Goal: Transaction & Acquisition: Purchase product/service

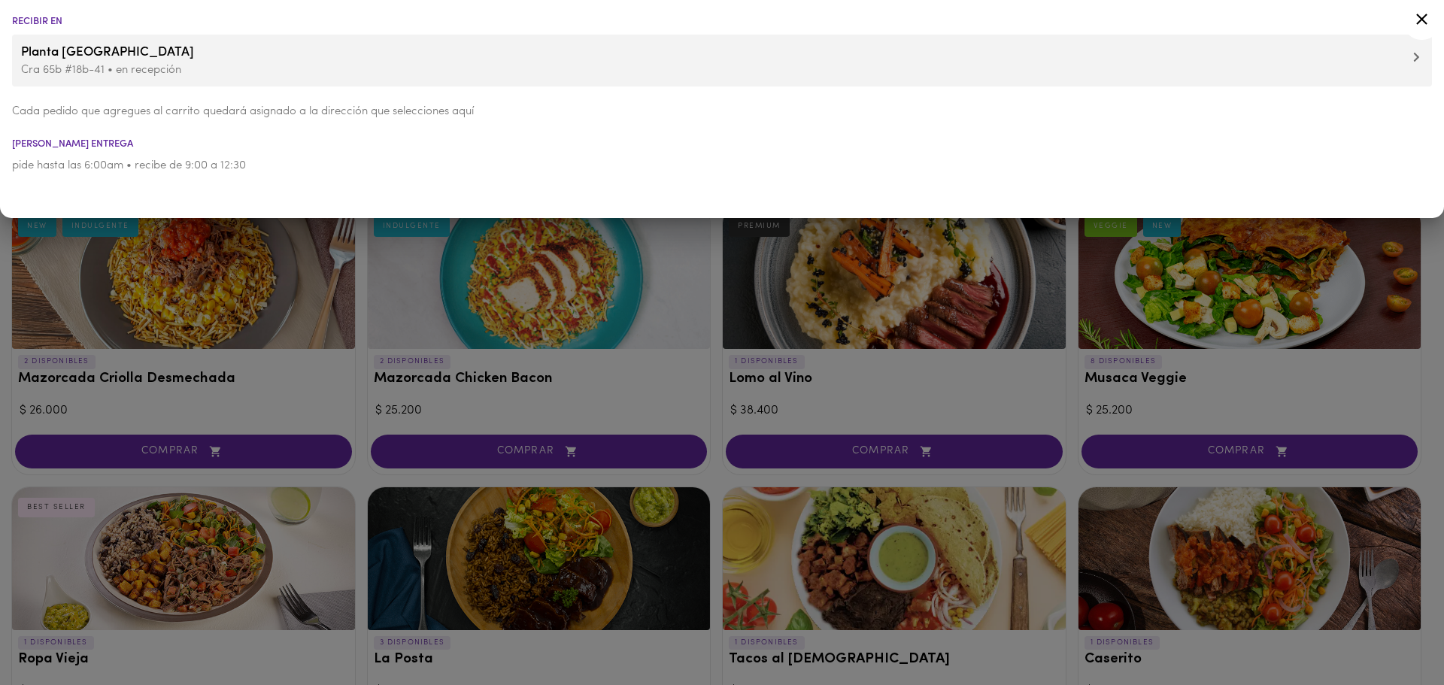
click at [1421, 17] on icon at bounding box center [1422, 19] width 19 height 19
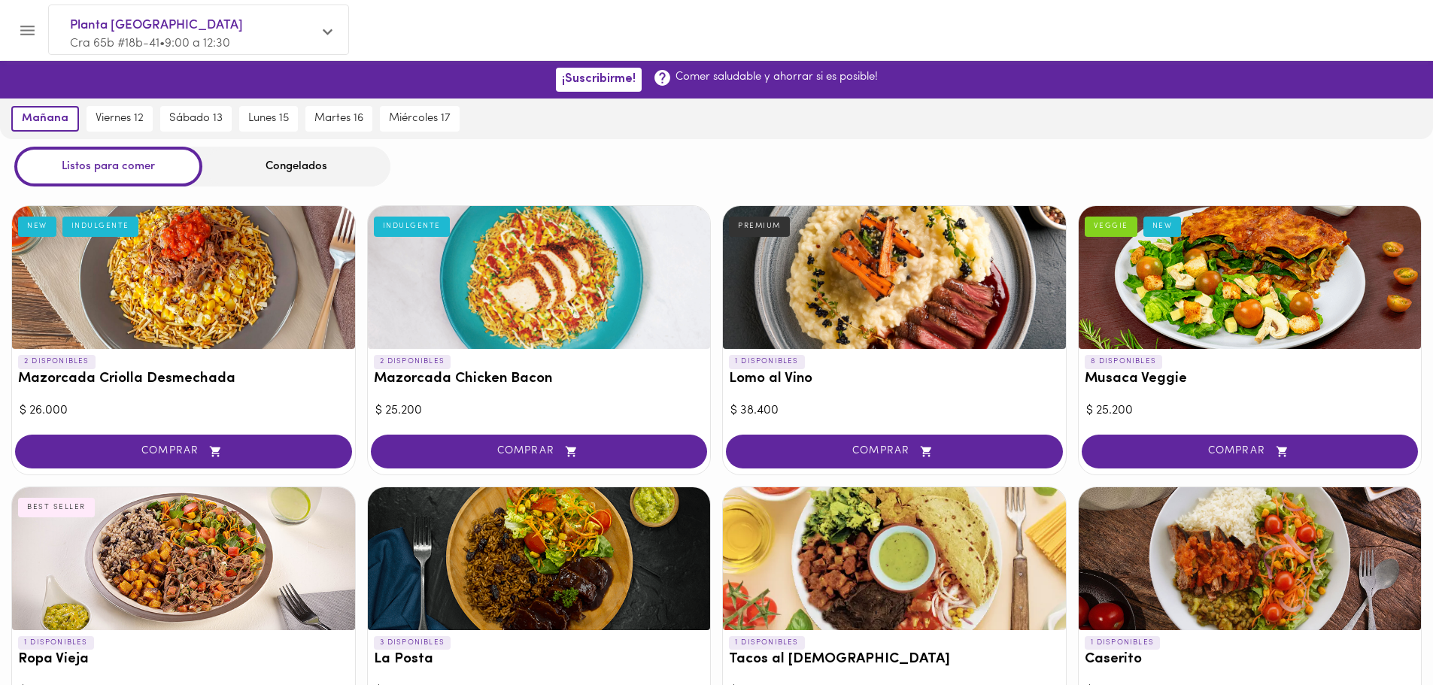
click at [326, 36] on icon at bounding box center [328, 31] width 10 height 11
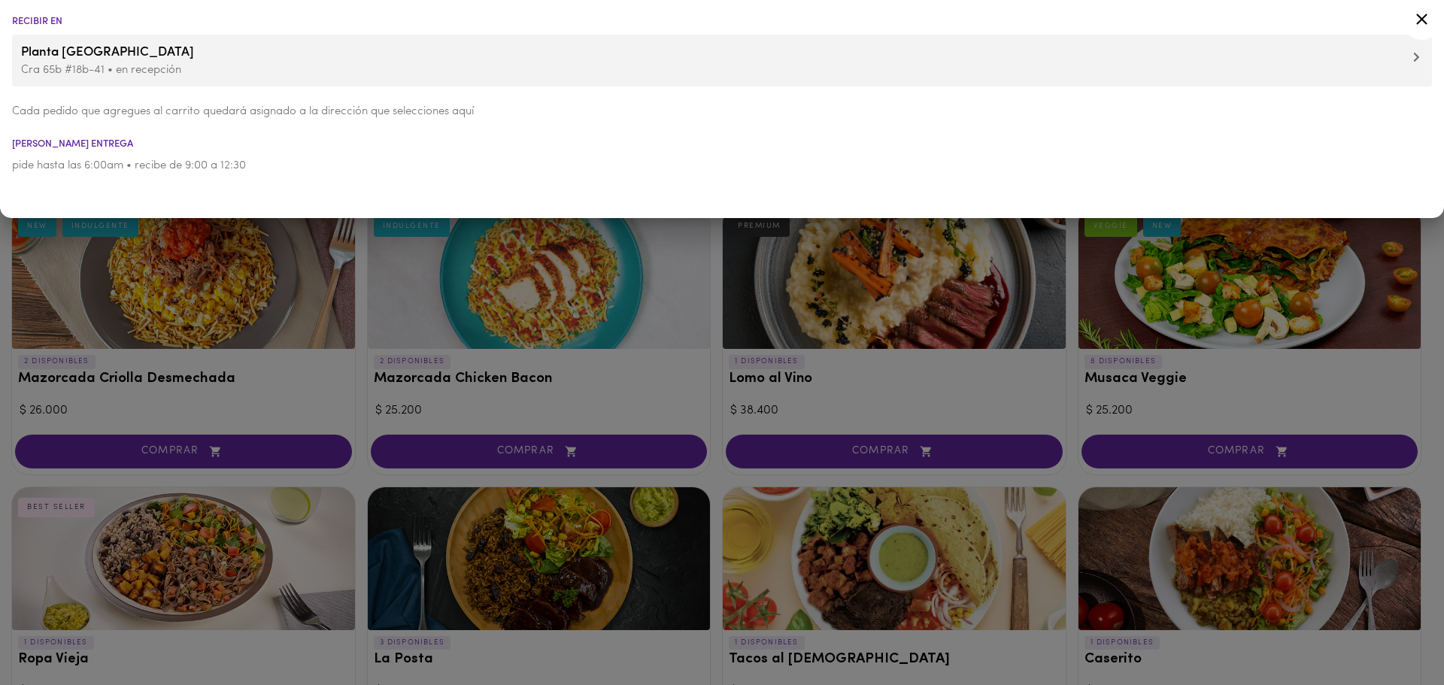
click at [52, 120] on p "Cada pedido que agregues al carrito quedará asignado a la dirección que selecci…" at bounding box center [722, 112] width 1420 height 16
click at [51, 68] on p "Cra 65b #18b-41 • en recepción" at bounding box center [722, 70] width 1402 height 16
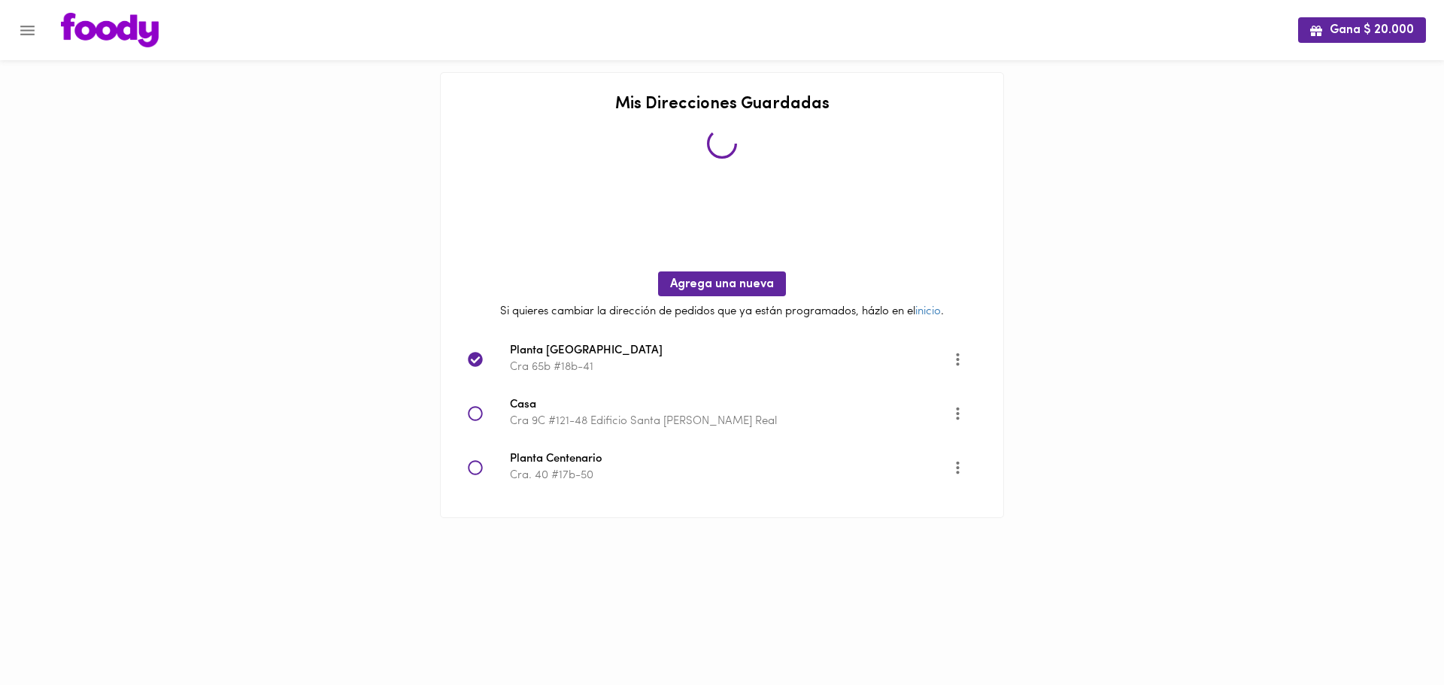
click at [601, 459] on span "Planta Centenario" at bounding box center [731, 459] width 442 height 17
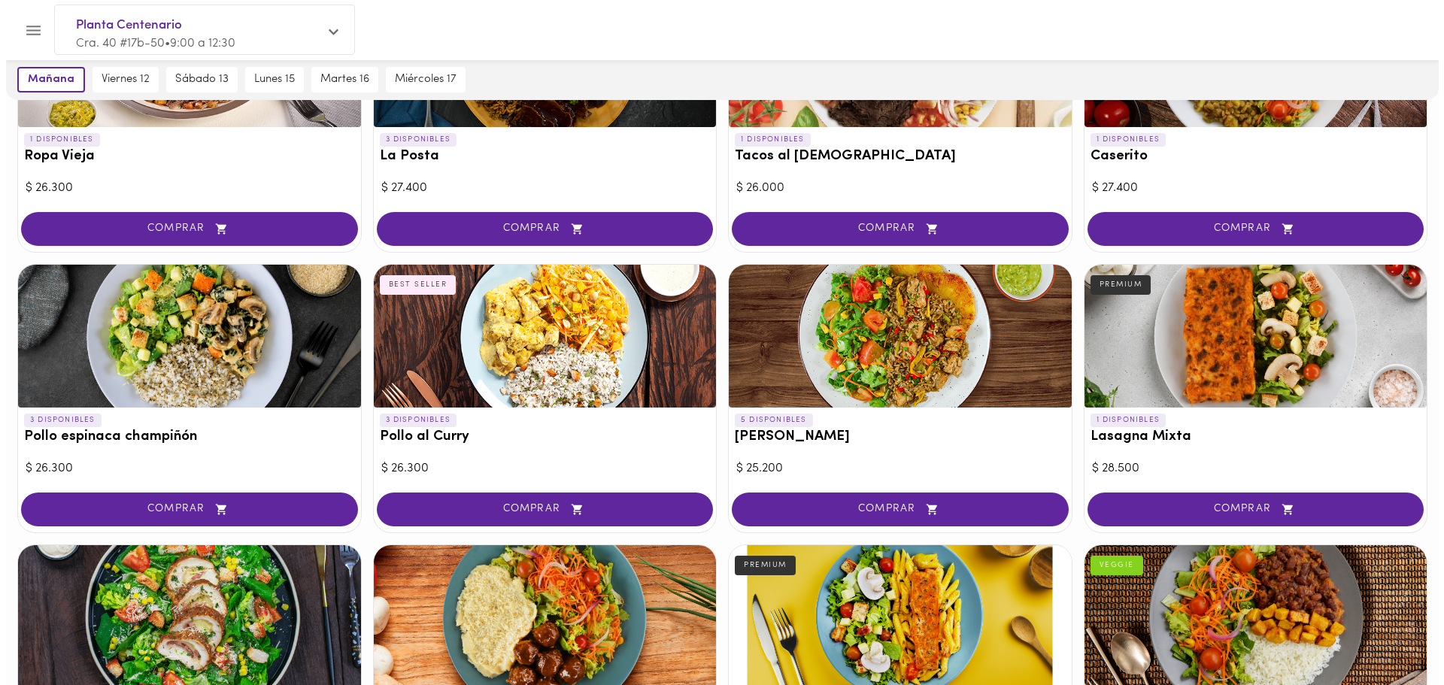
scroll to position [502, 0]
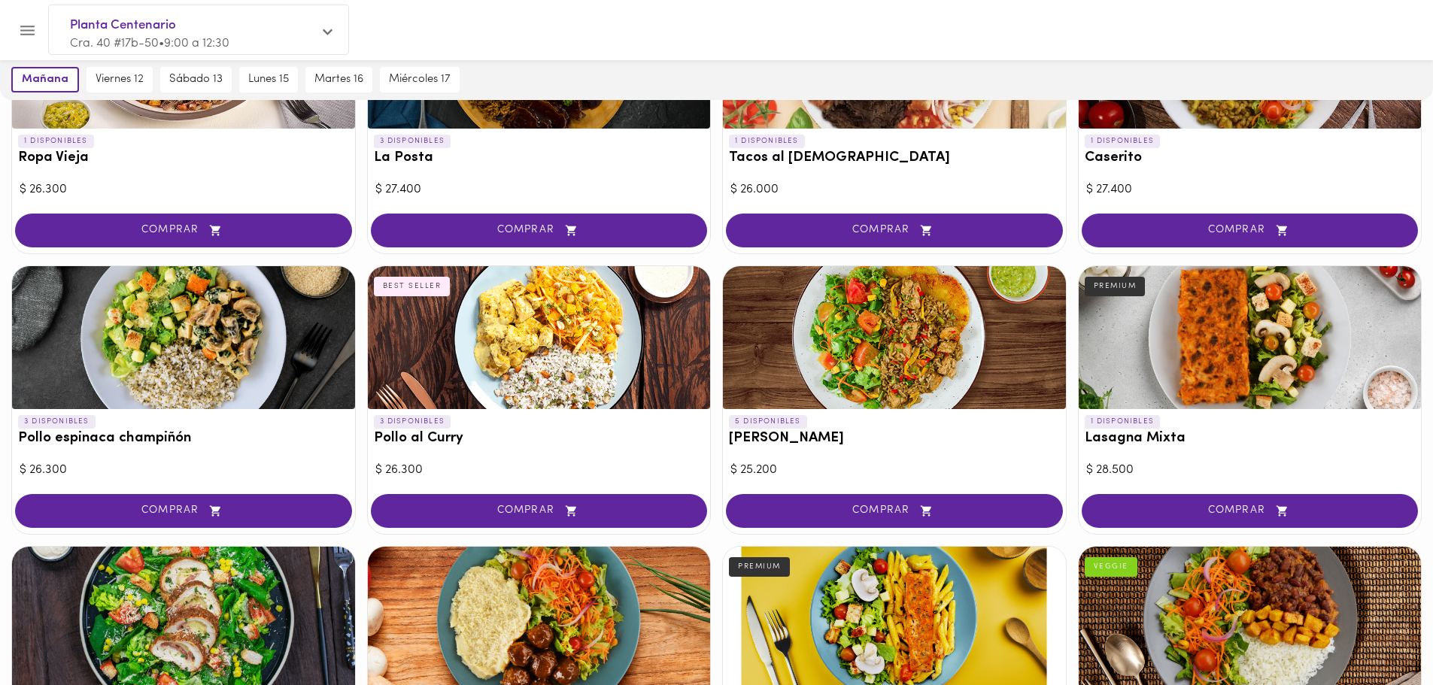
click at [527, 385] on div at bounding box center [539, 337] width 343 height 143
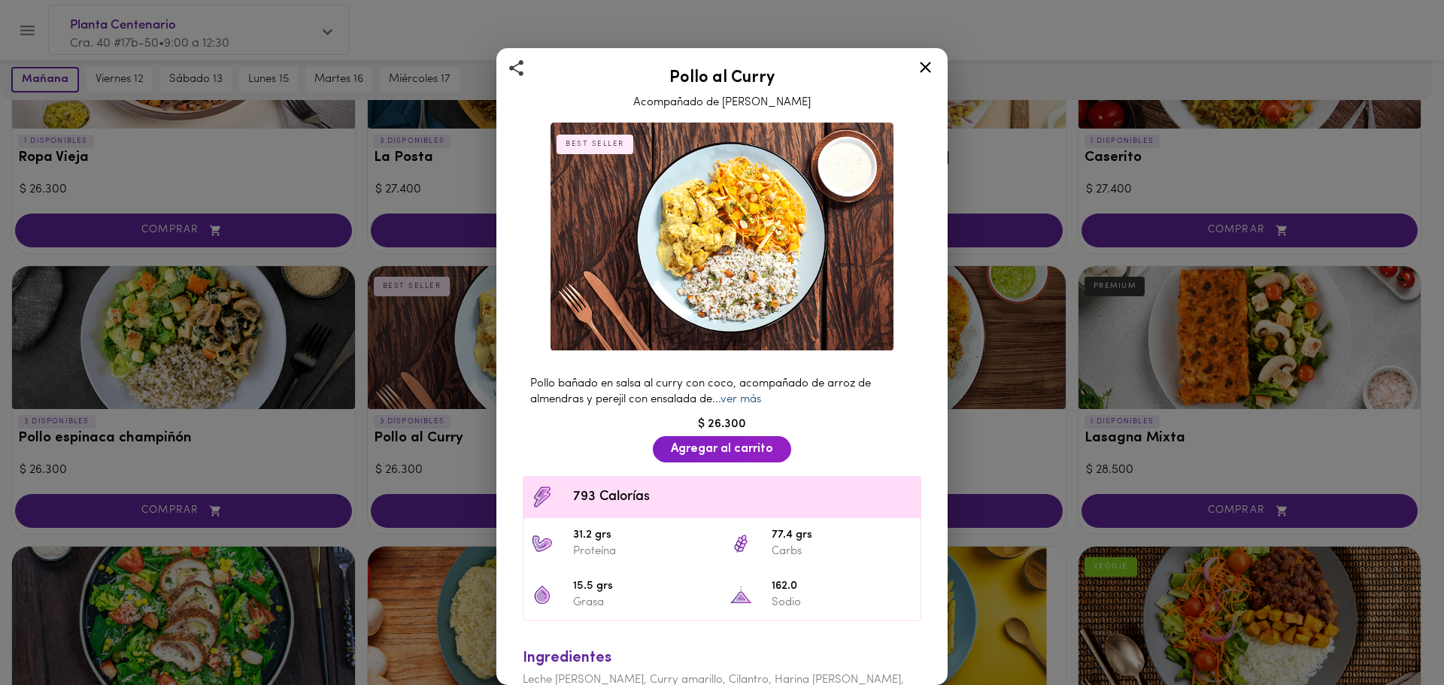
click at [755, 394] on link "ver más" at bounding box center [741, 399] width 41 height 11
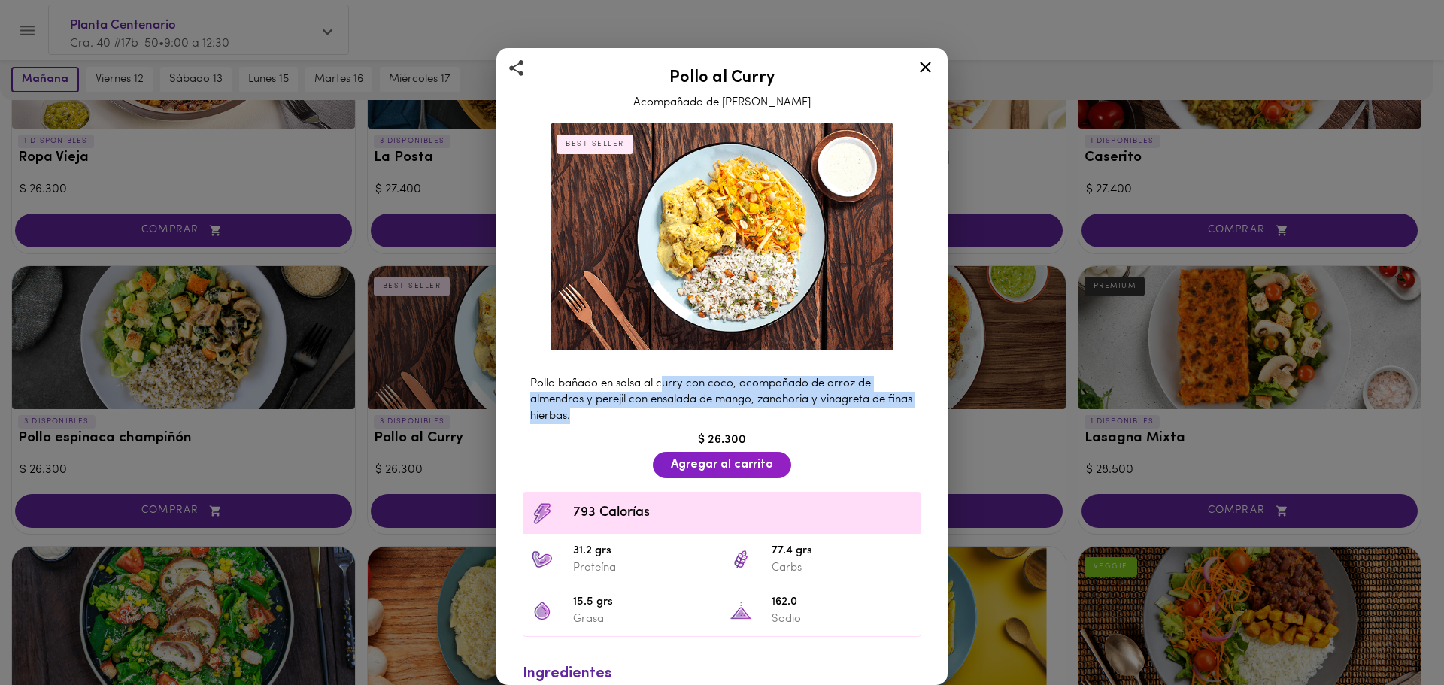
drag, startPoint x: 664, startPoint y: 381, endPoint x: 830, endPoint y: 408, distance: 168.5
click at [827, 406] on div "Pollo bañado en salsa al curry con coco, acompañado de arroz de almendras y per…" at bounding box center [722, 400] width 414 height 63
click at [816, 389] on span "Pollo bañado en salsa al curry con coco, acompañado de arroz de almendras y per…" at bounding box center [721, 400] width 382 height 44
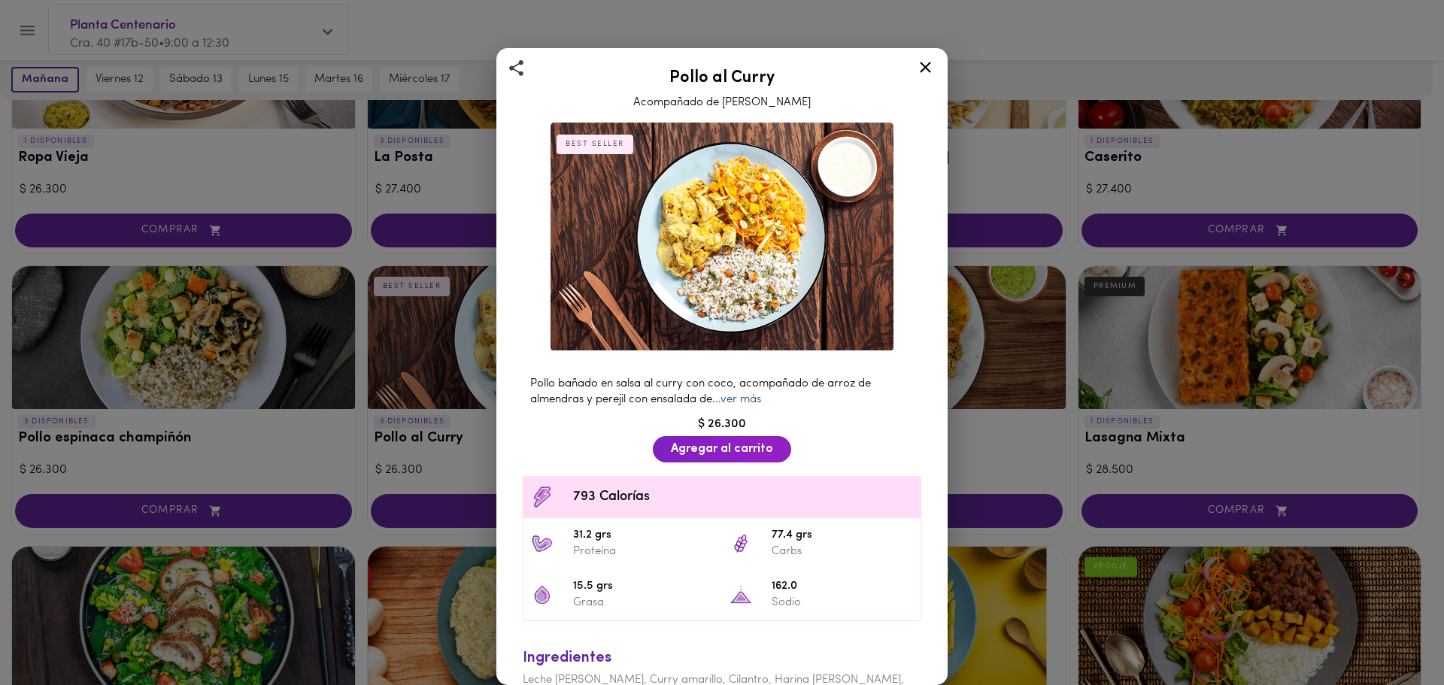
click at [747, 394] on link "ver más" at bounding box center [741, 399] width 41 height 11
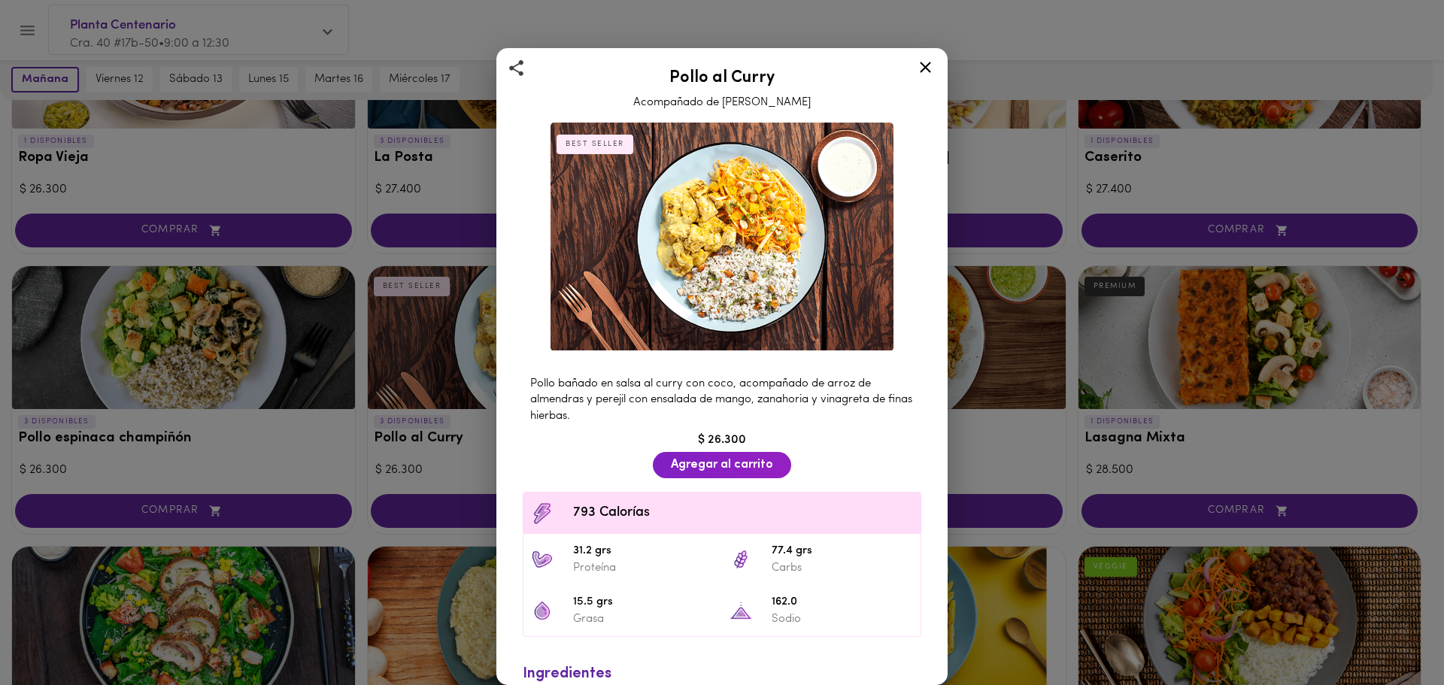
scroll to position [114, 0]
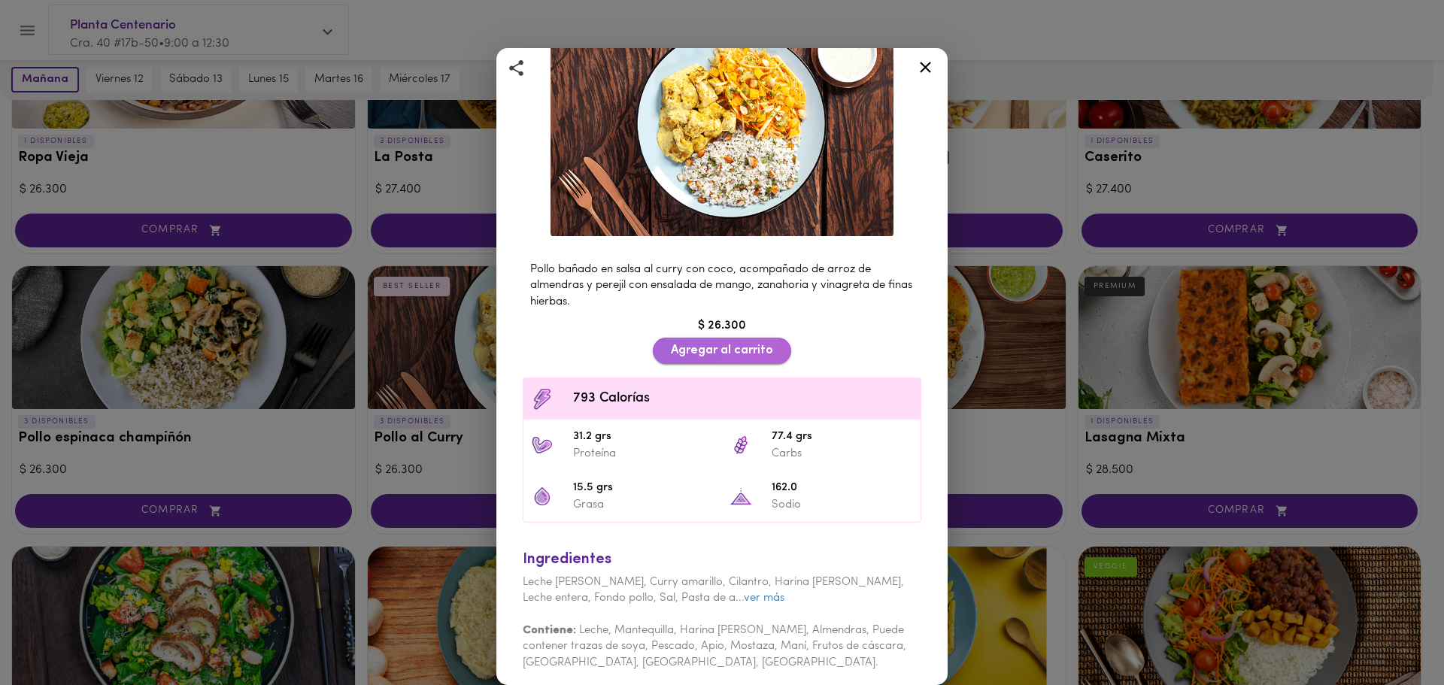
click at [724, 346] on span "Agregar al carrito" at bounding box center [722, 351] width 102 height 14
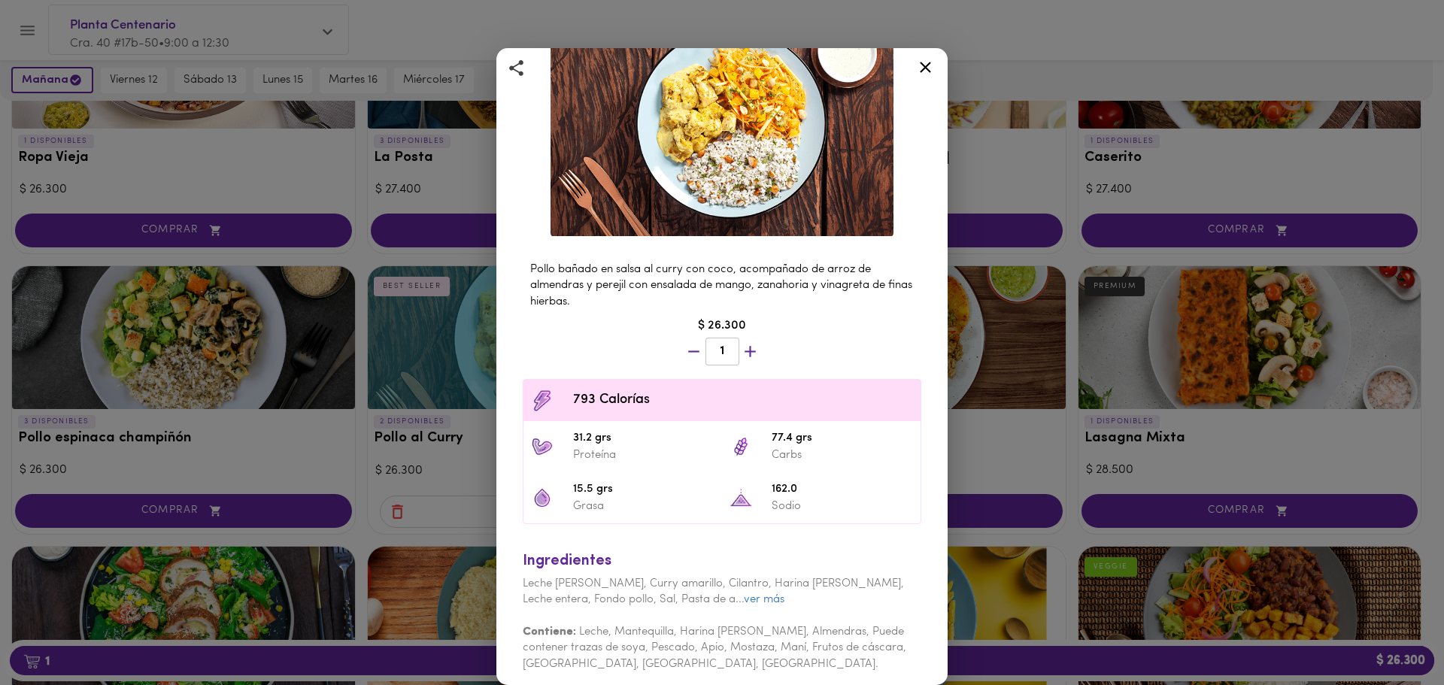
click at [923, 67] on icon at bounding box center [925, 67] width 19 height 19
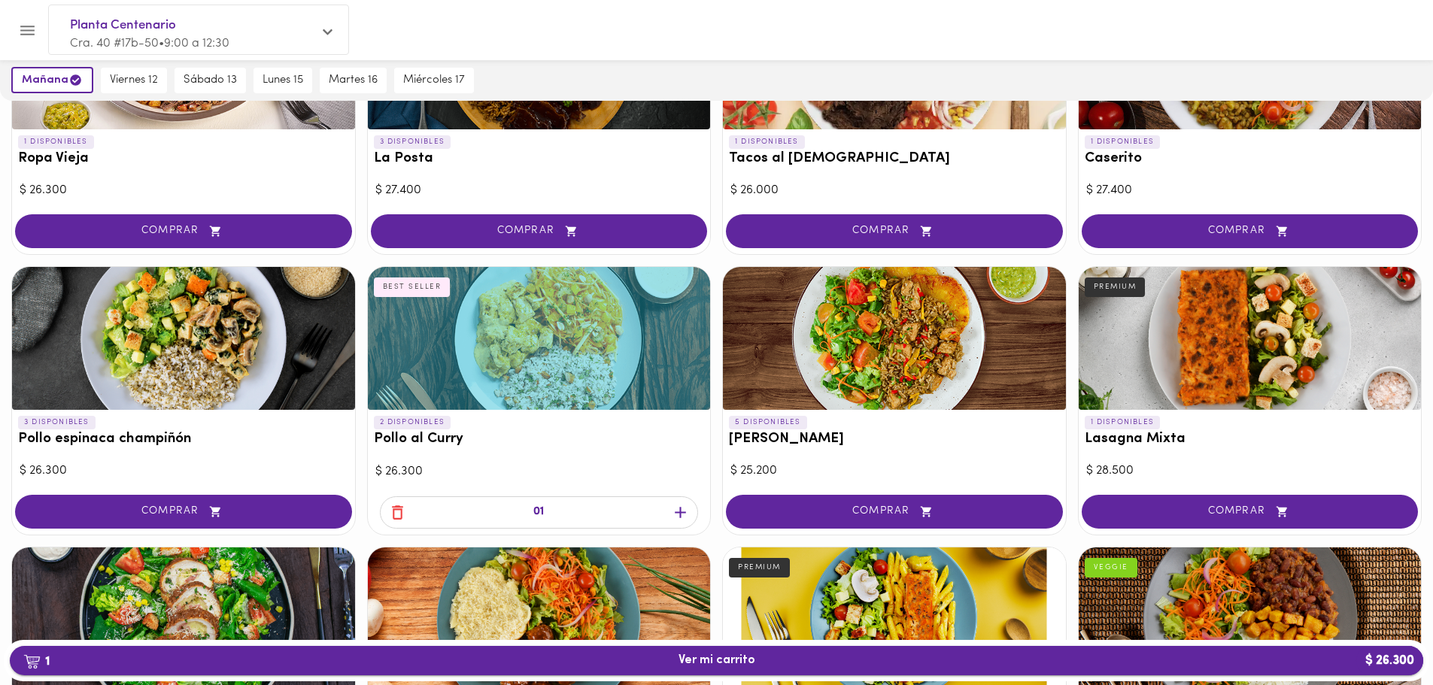
click at [690, 665] on span "1 Ver mi carrito $ 26.300" at bounding box center [717, 661] width 77 height 14
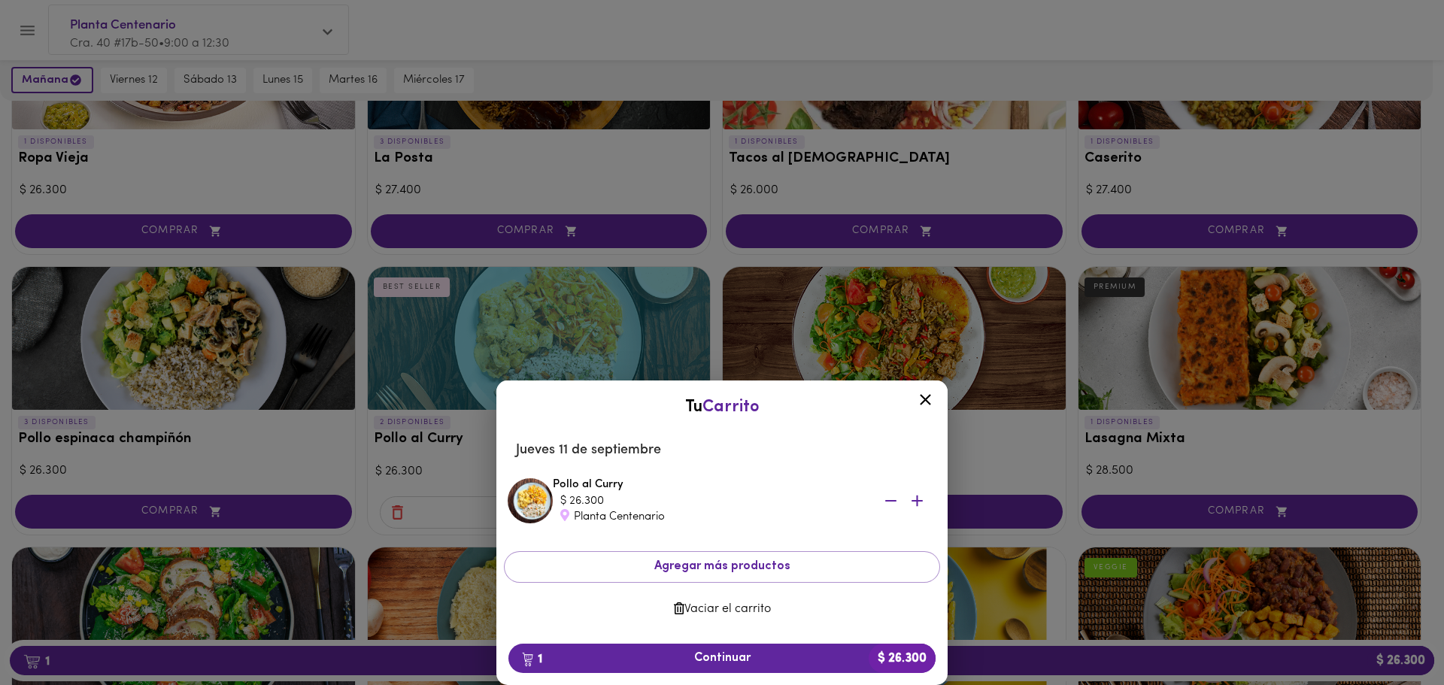
click at [926, 400] on icon at bounding box center [925, 399] width 11 height 11
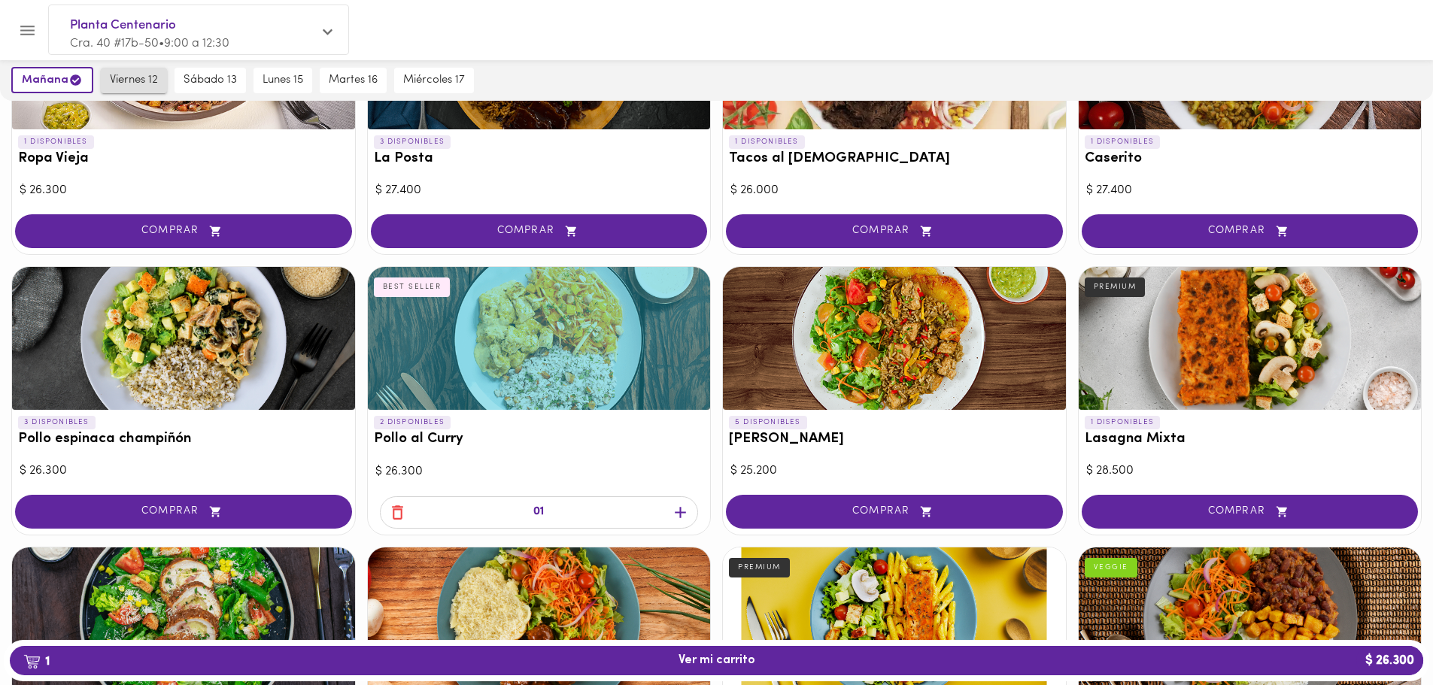
click at [125, 80] on span "viernes 12" at bounding box center [134, 81] width 48 height 14
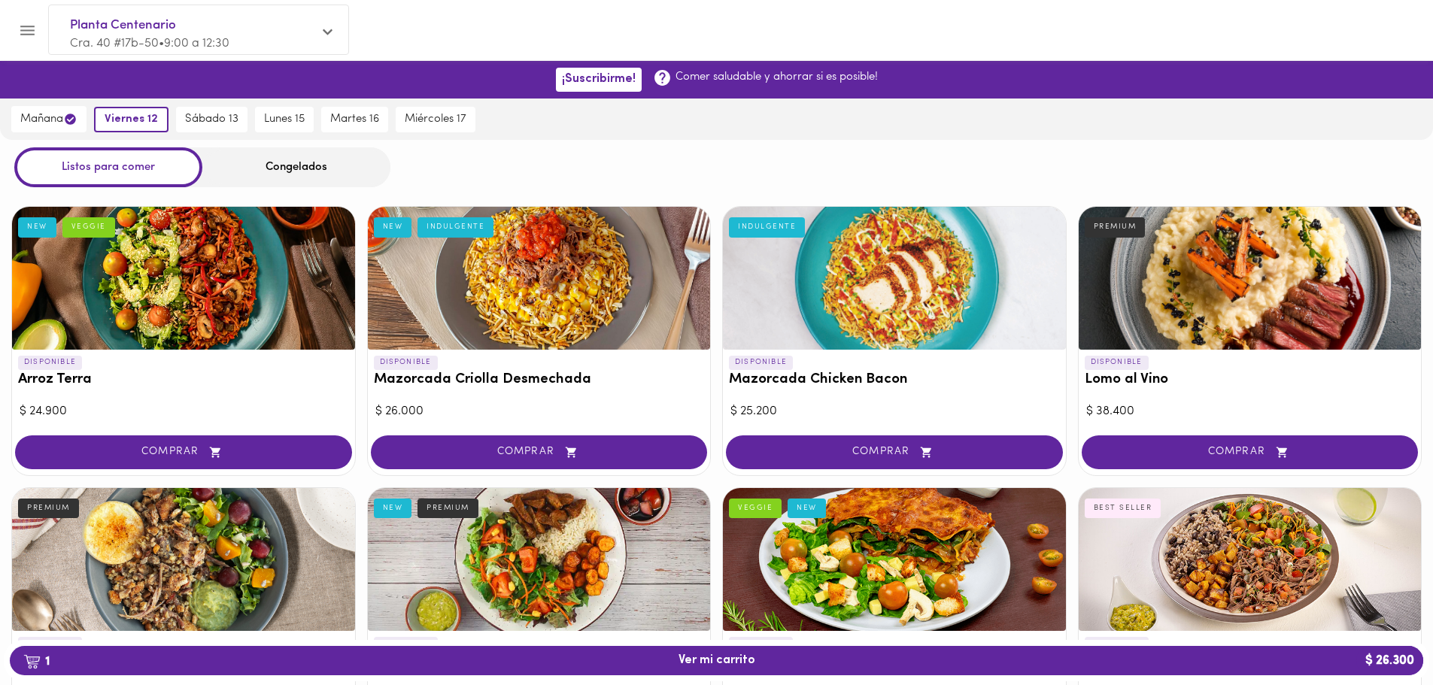
click at [869, 320] on div at bounding box center [894, 278] width 343 height 143
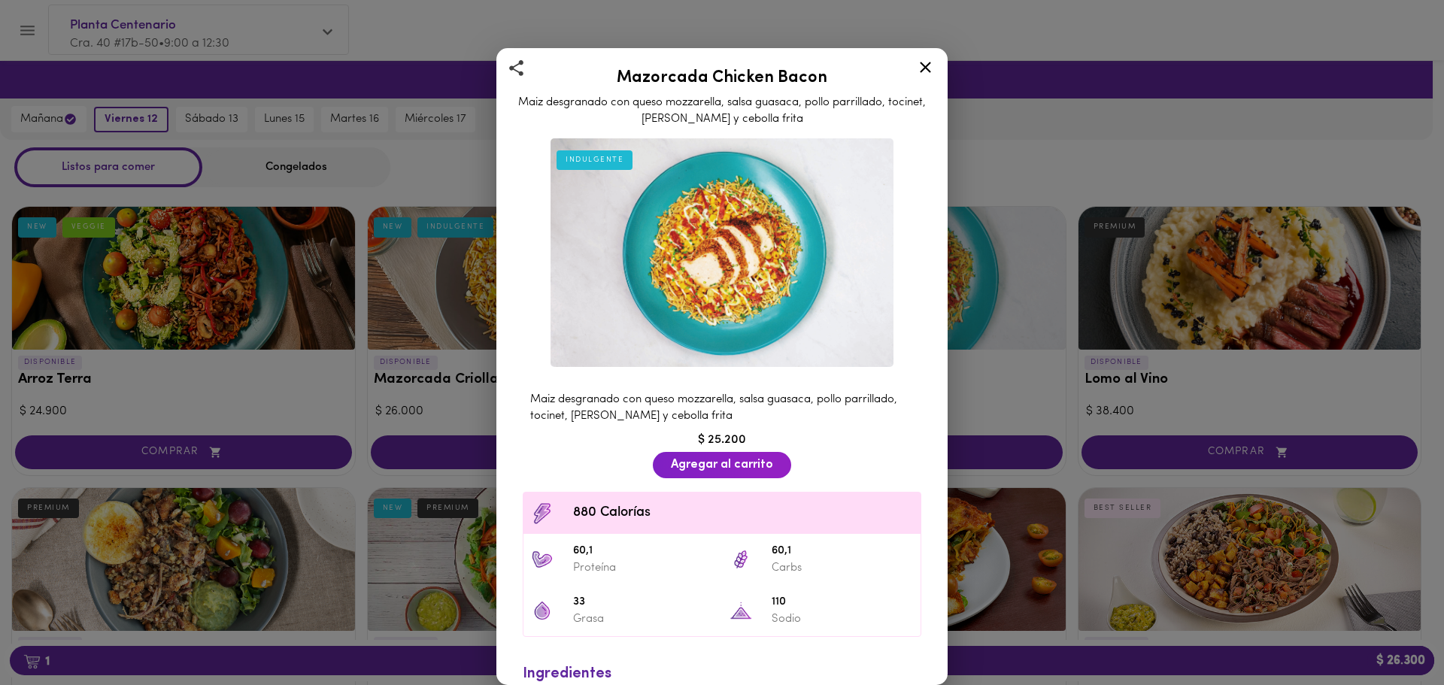
click at [926, 68] on icon at bounding box center [925, 67] width 11 height 11
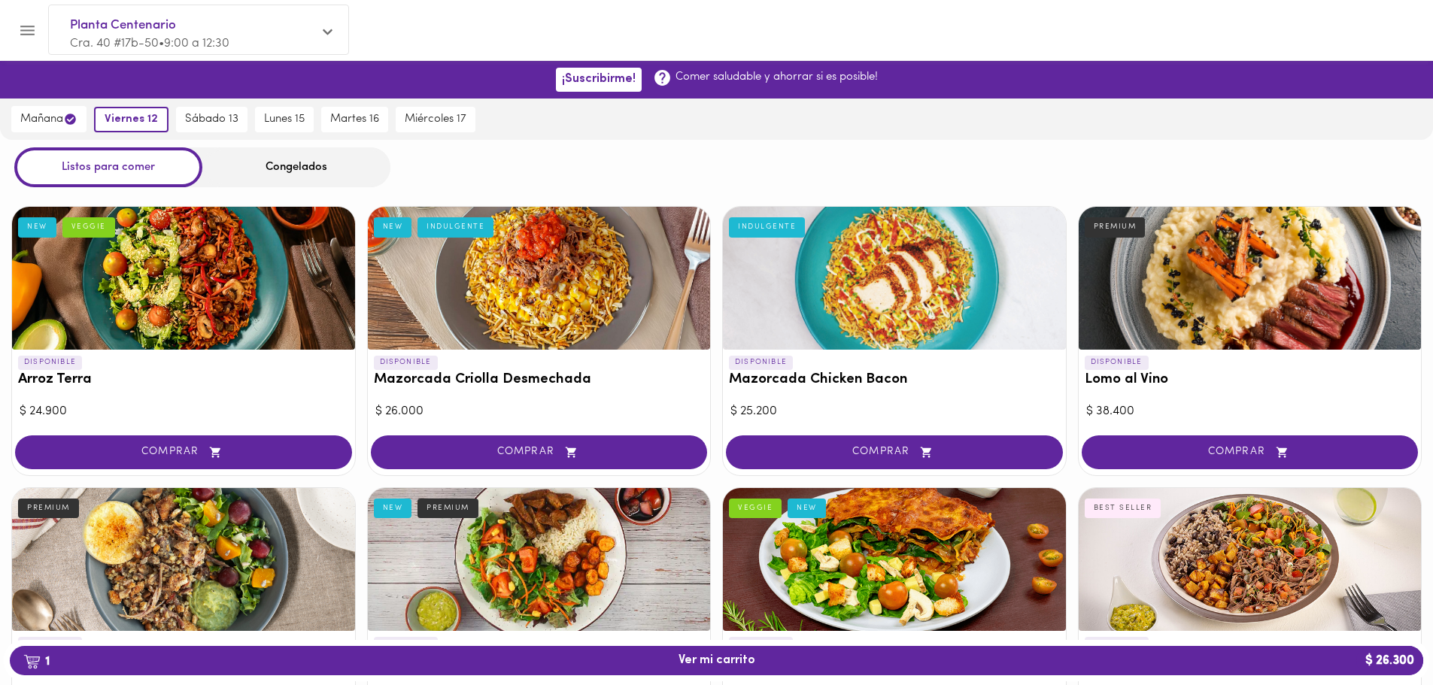
click at [551, 334] on div at bounding box center [539, 278] width 343 height 143
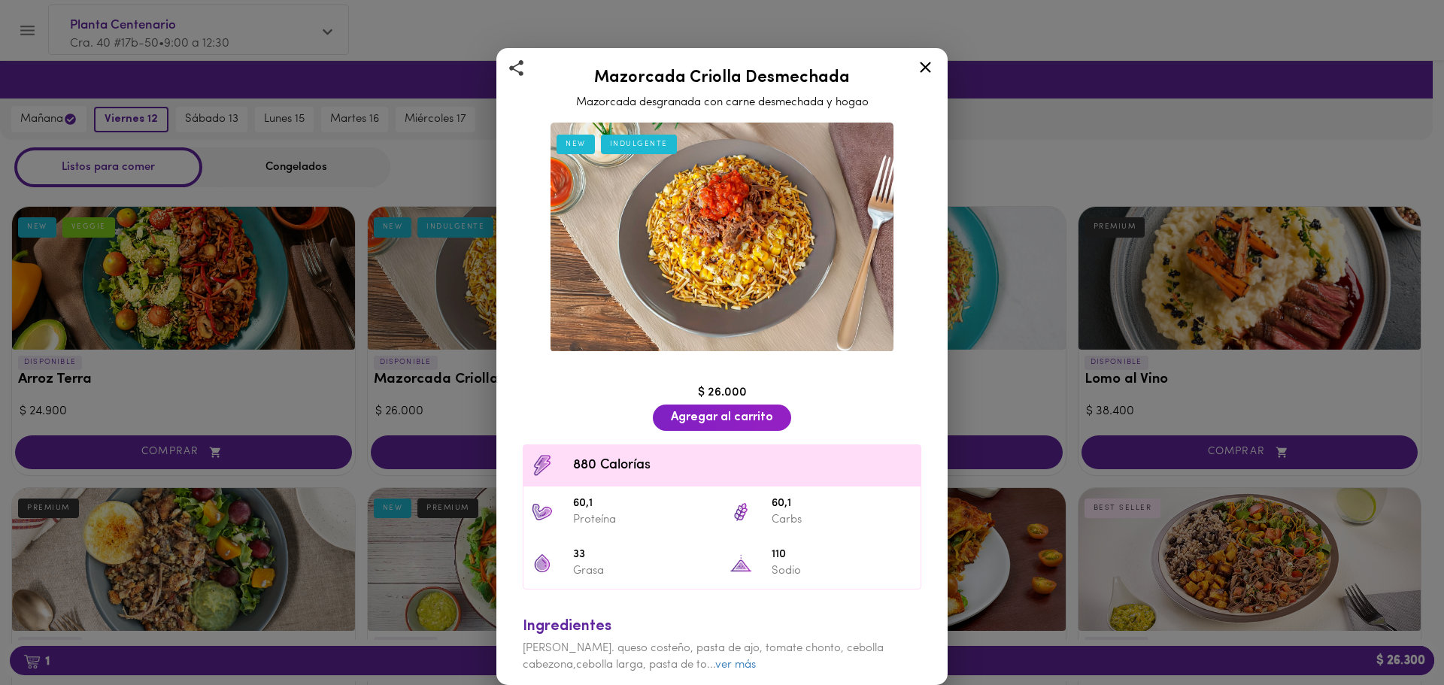
click at [927, 62] on icon at bounding box center [925, 67] width 19 height 19
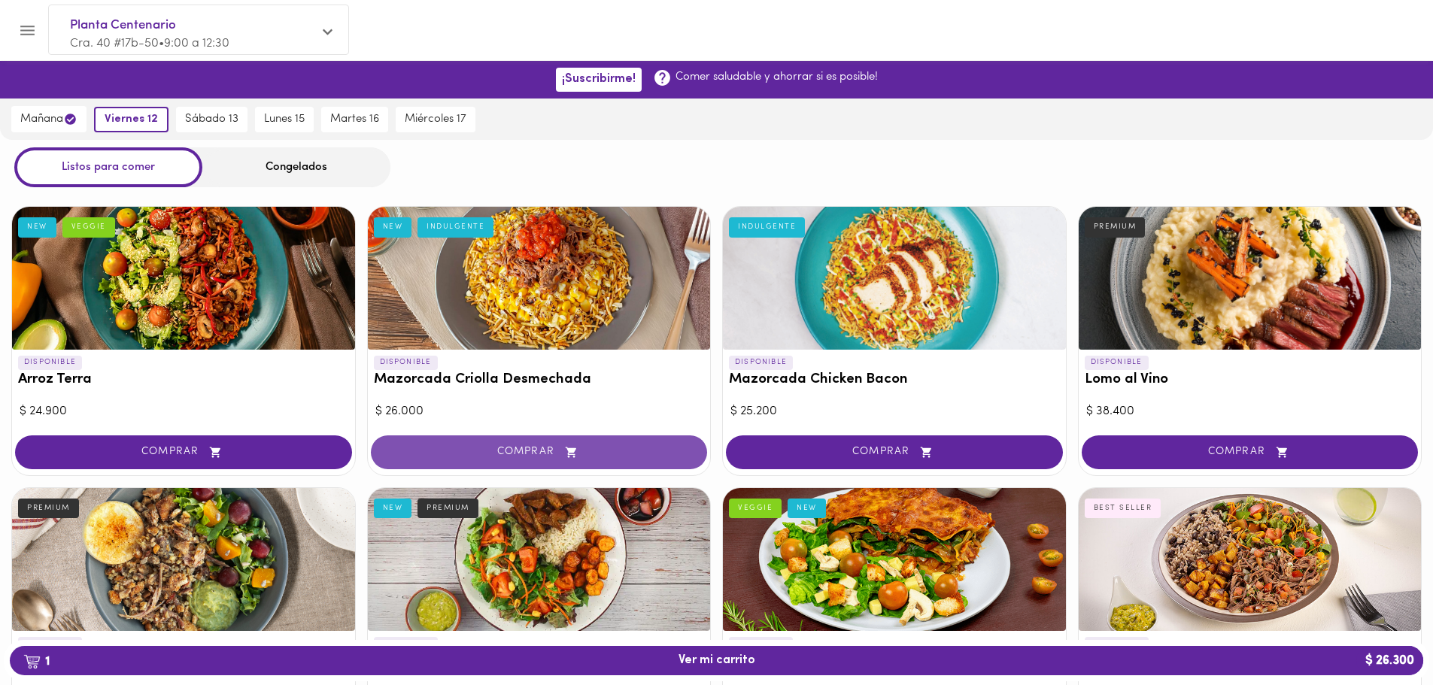
click at [583, 448] on span "COMPRAR" at bounding box center [539, 452] width 299 height 13
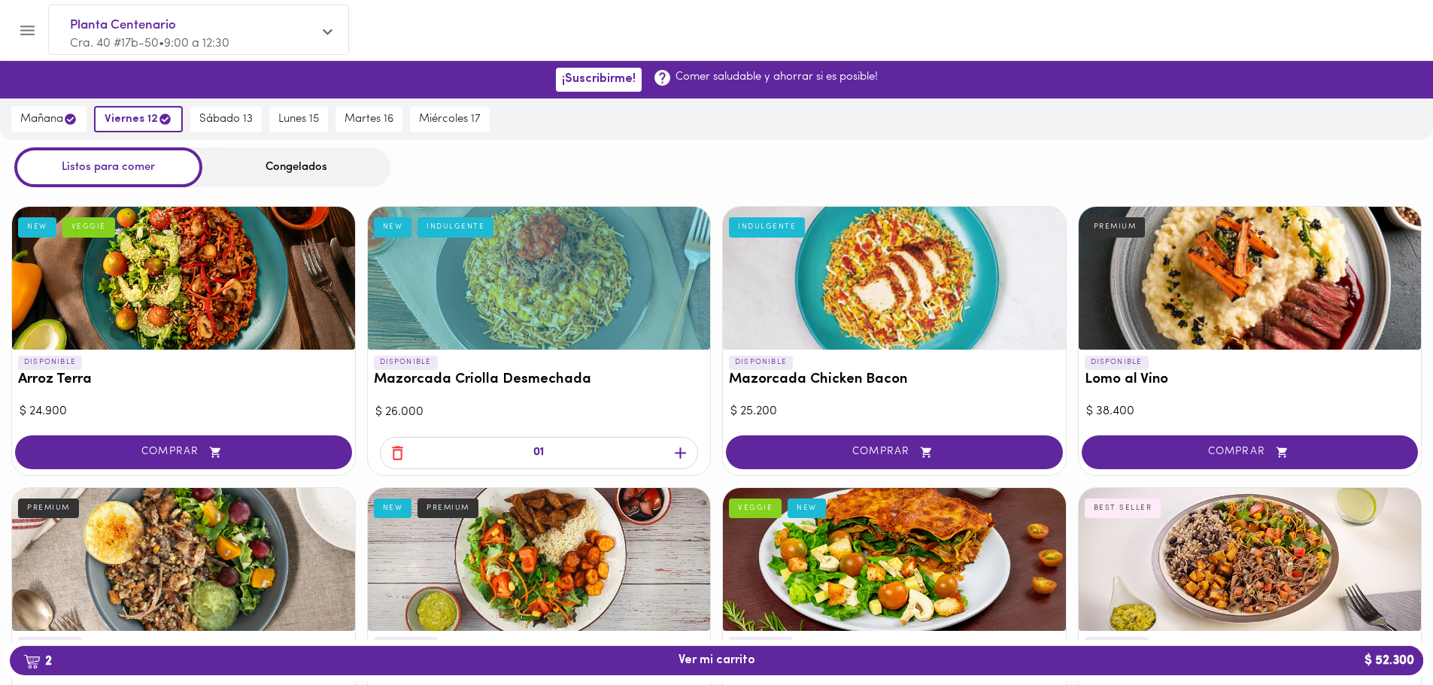
click at [365, 155] on div "Congelados" at bounding box center [296, 167] width 188 height 40
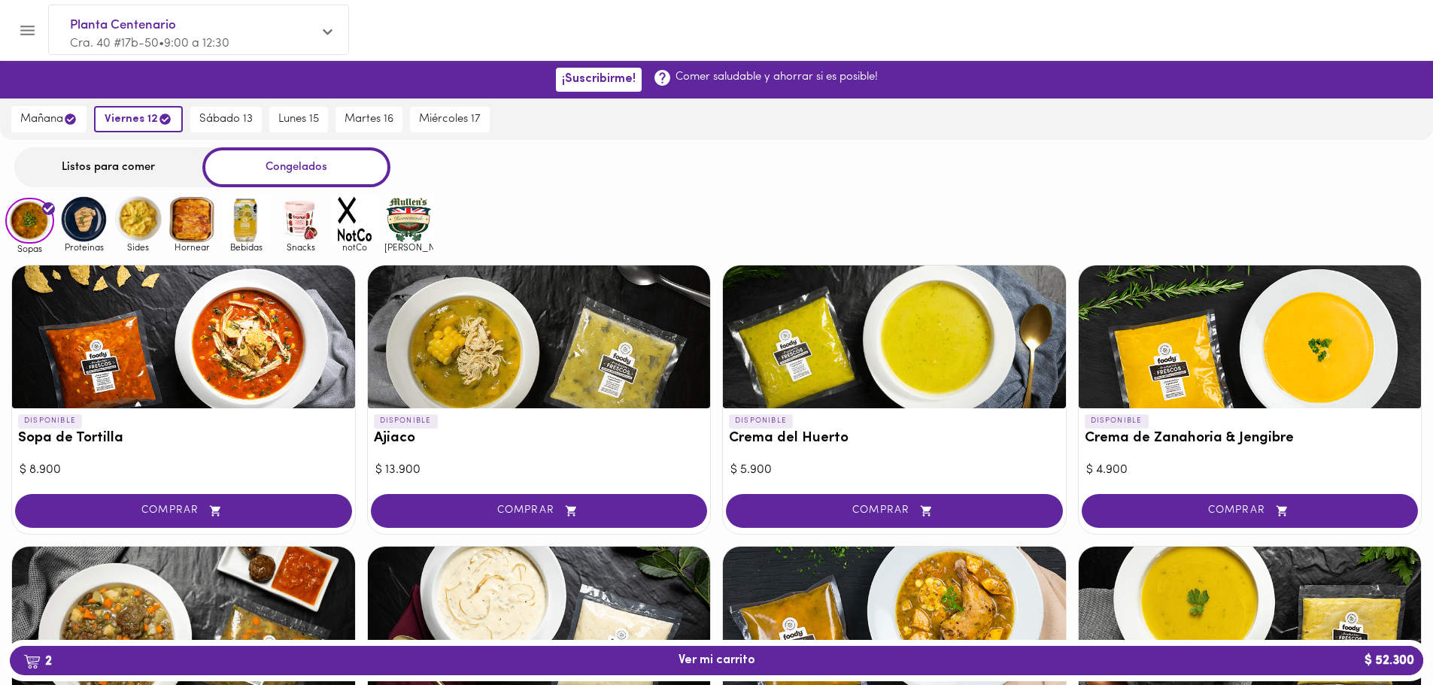
click at [262, 227] on img at bounding box center [246, 219] width 49 height 49
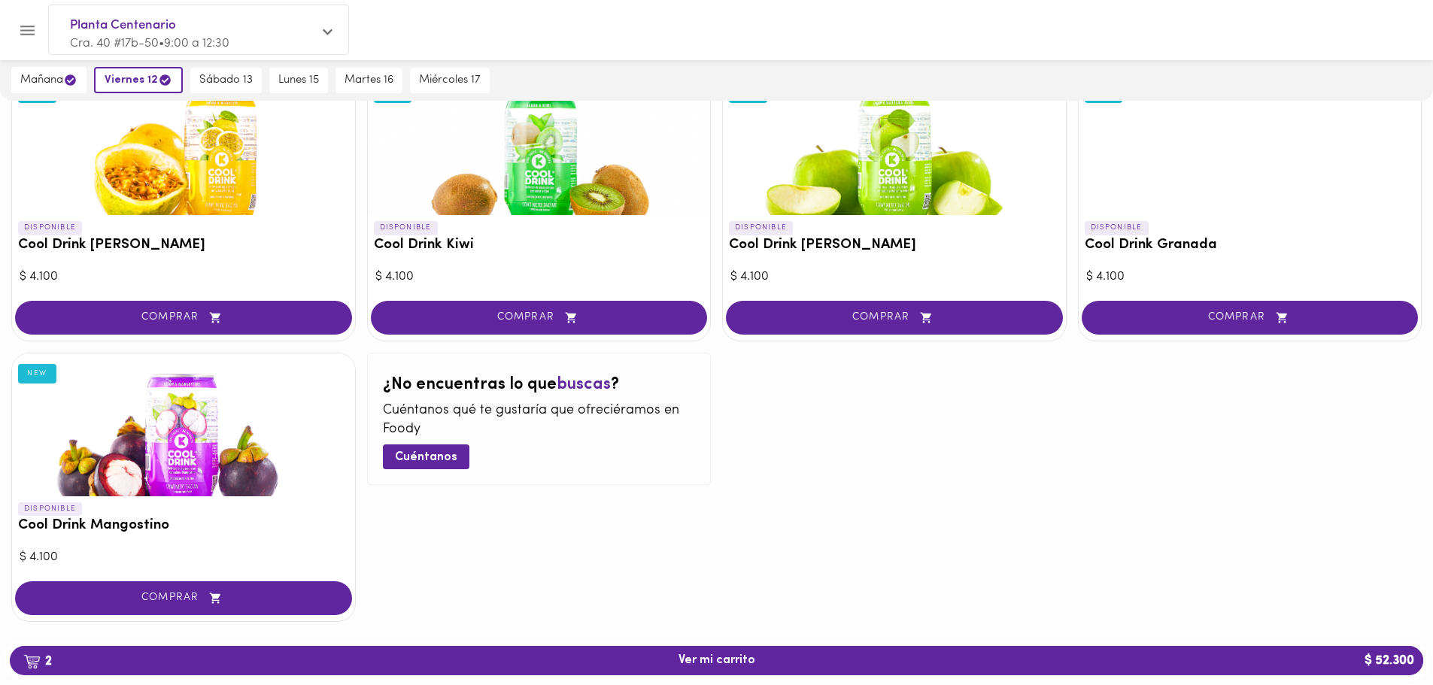
scroll to position [217, 0]
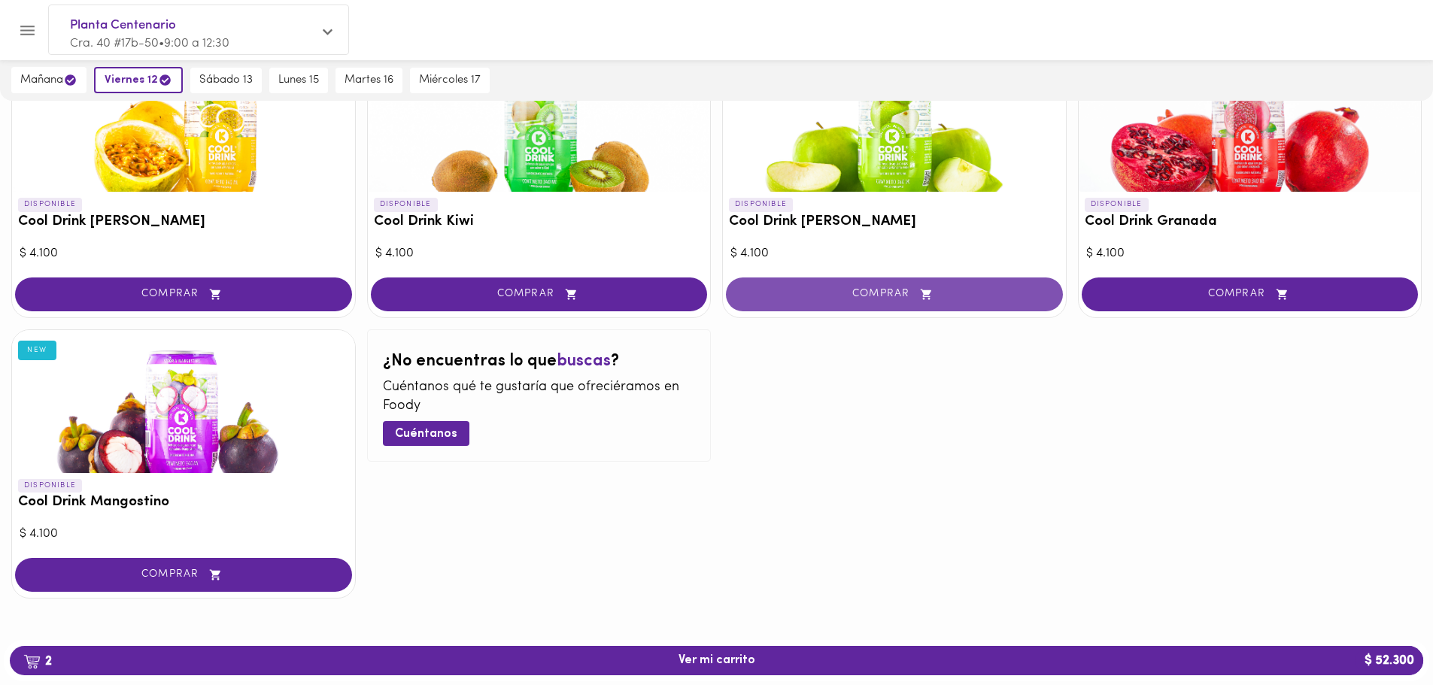
click at [869, 300] on span "COMPRAR" at bounding box center [894, 294] width 299 height 13
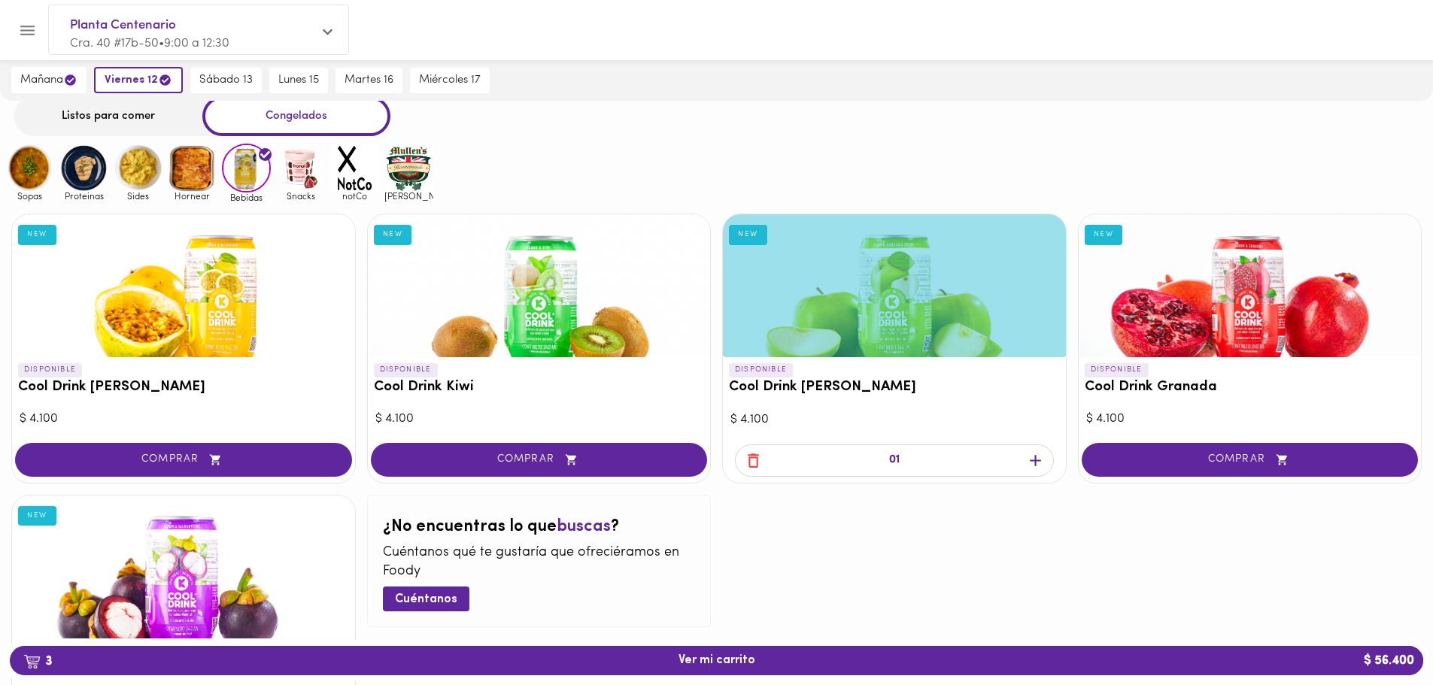
scroll to position [0, 0]
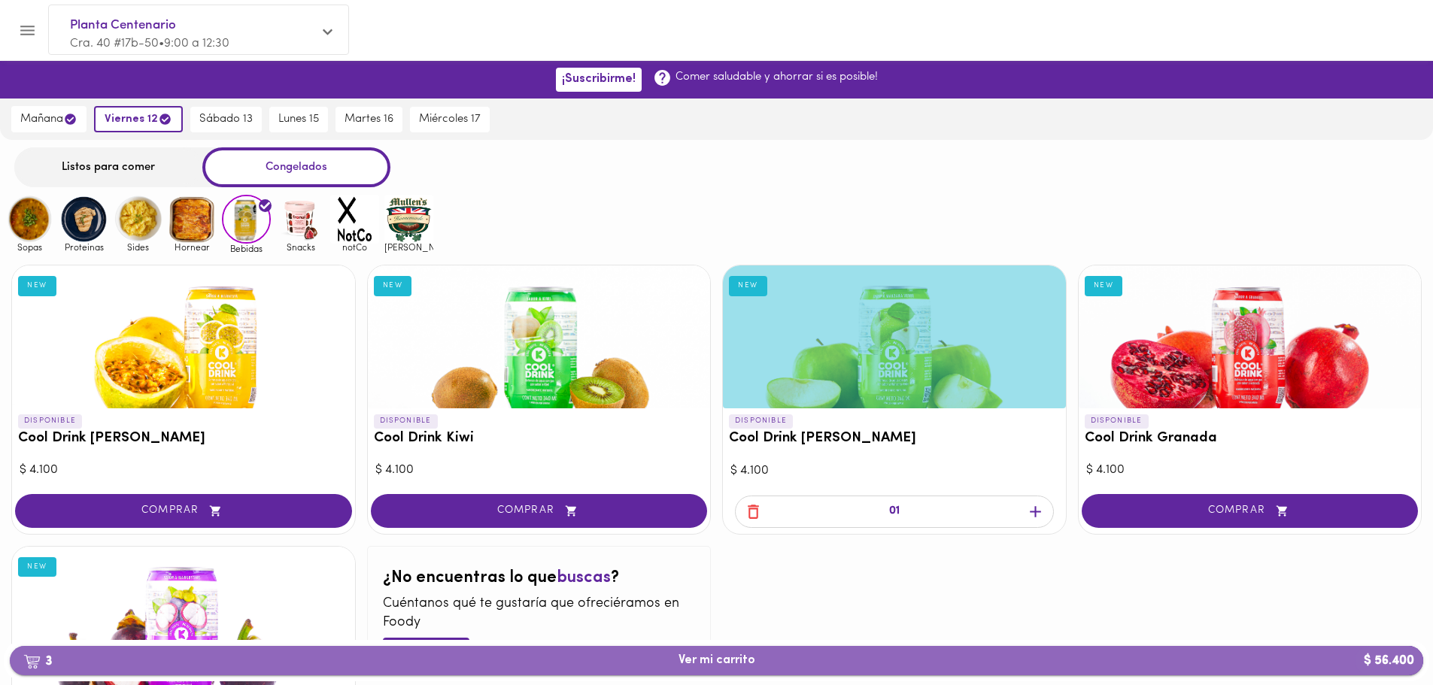
click at [793, 672] on button "3 Ver mi carrito $ 56.400" at bounding box center [717, 660] width 1414 height 29
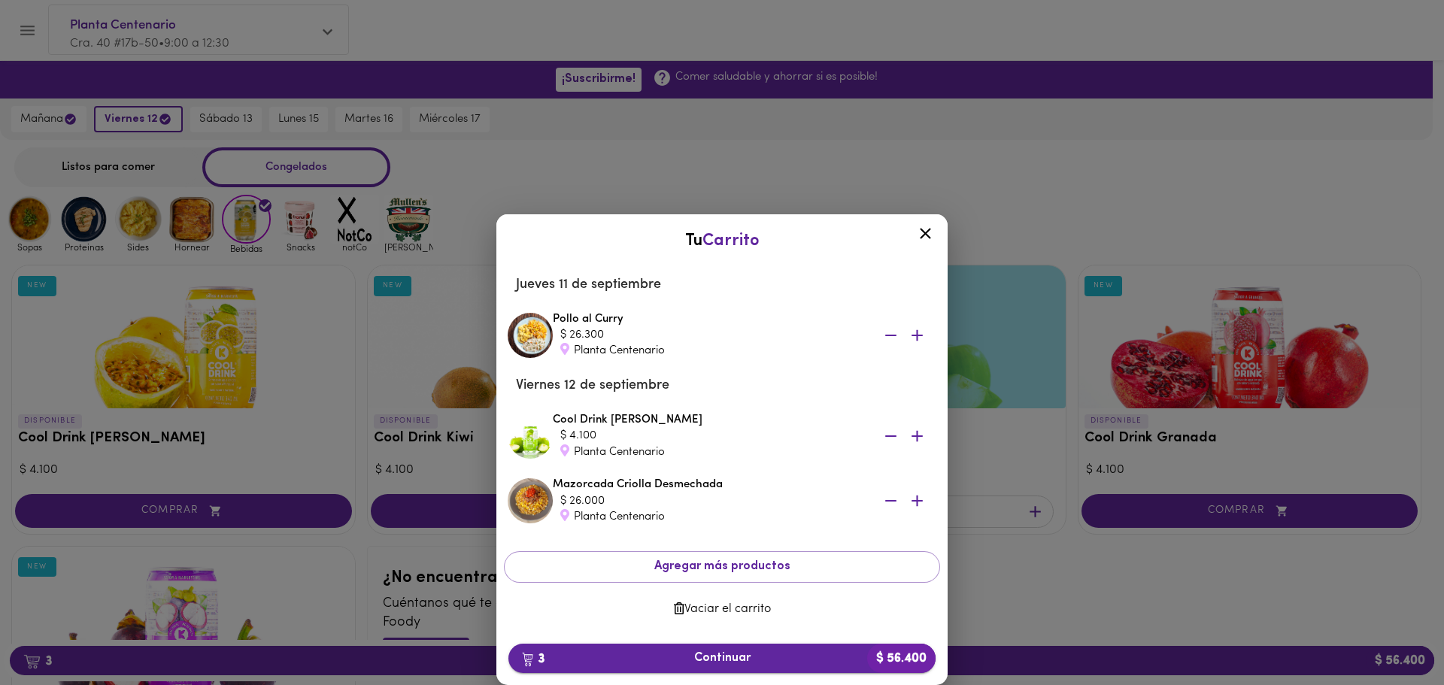
click at [697, 665] on span "3 Continuar $ 56.400" at bounding box center [722, 659] width 403 height 14
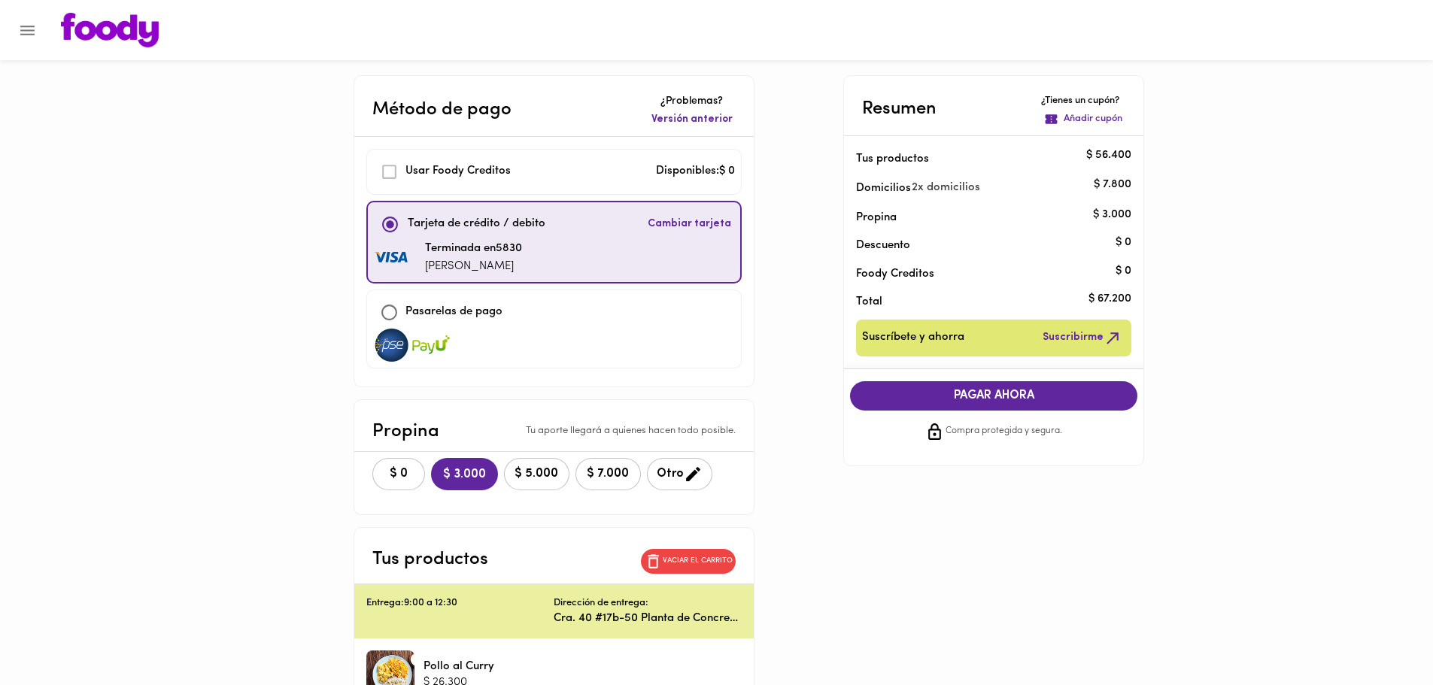
click at [395, 311] on input "checkbox" at bounding box center [389, 312] width 32 height 32
checkbox input "true"
checkbox input "false"
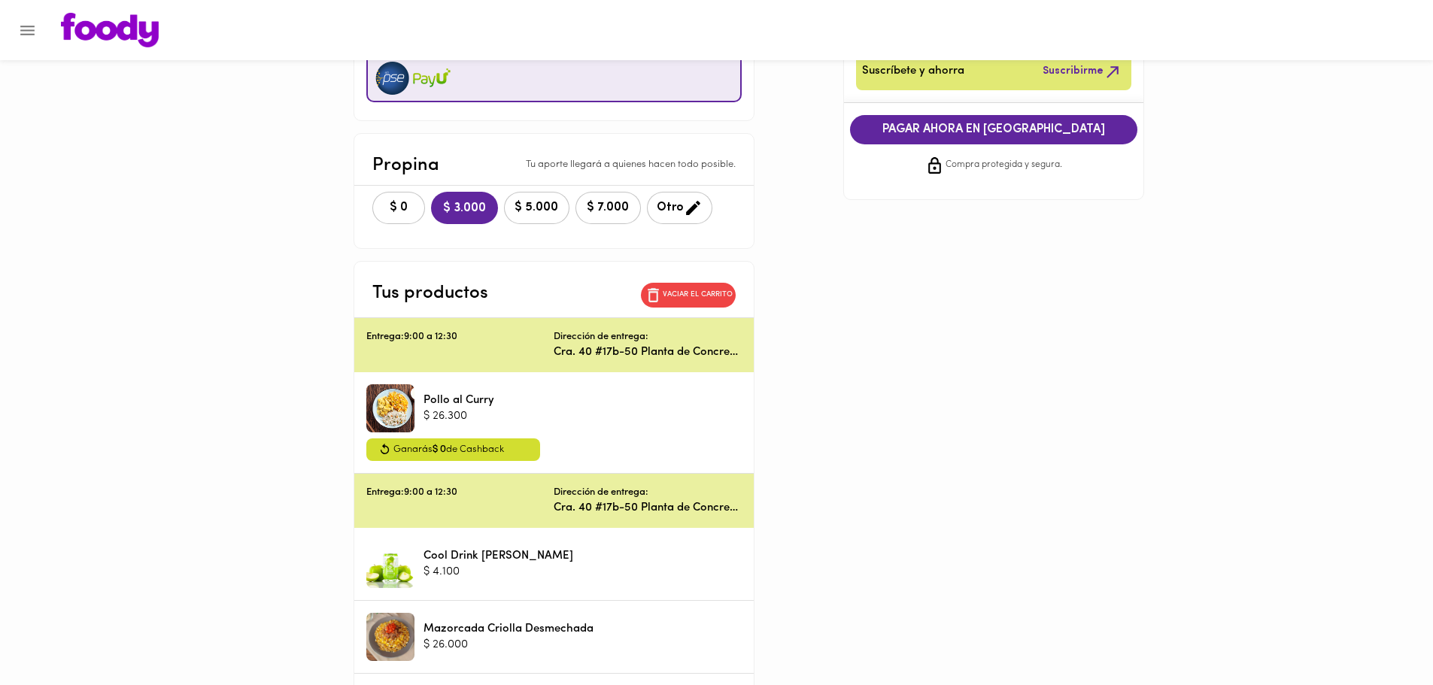
scroll to position [349, 0]
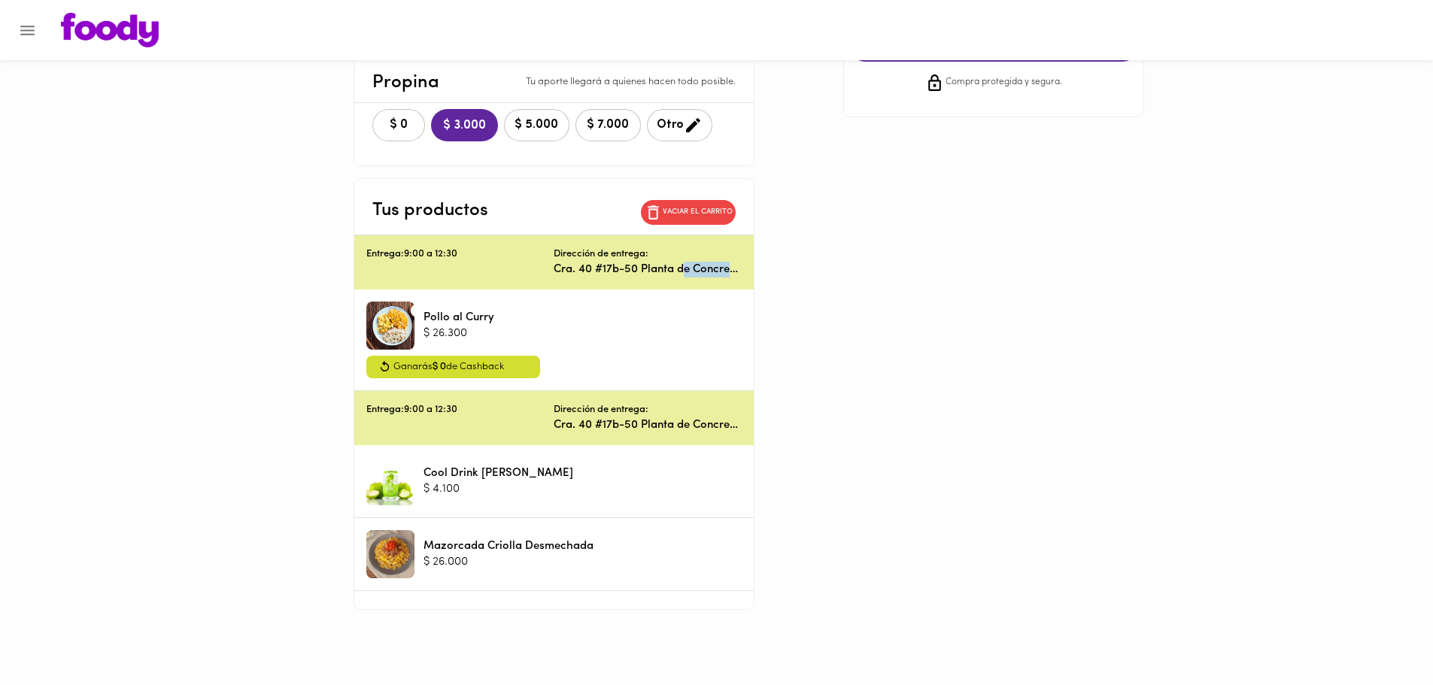
drag, startPoint x: 686, startPoint y: 272, endPoint x: 828, endPoint y: 265, distance: 142.4
click at [828, 265] on div "Método de pago ¿Problemas? Versión anterior Usar [PERSON_NAME] Creditos Disponi…" at bounding box center [717, 168] width 880 height 884
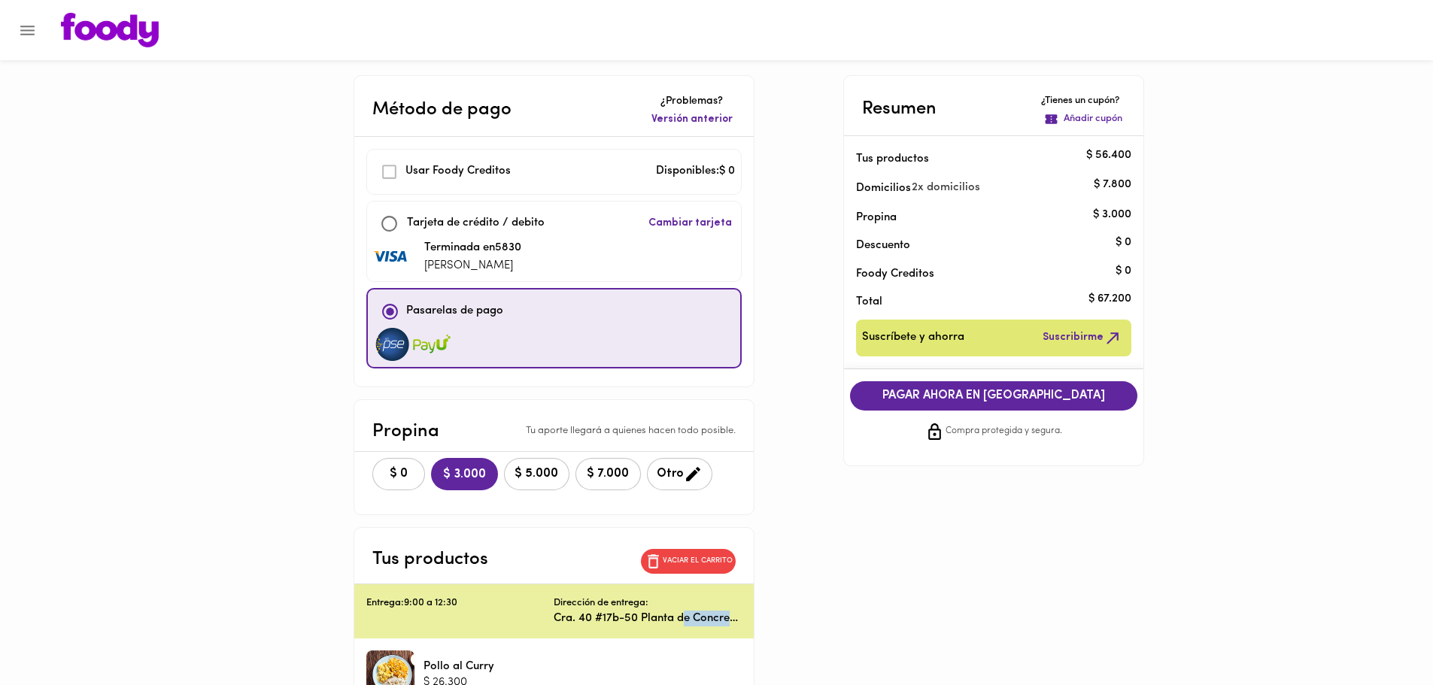
click at [966, 392] on span "PAGAR AHORA EN [GEOGRAPHIC_DATA]" at bounding box center [993, 396] width 257 height 14
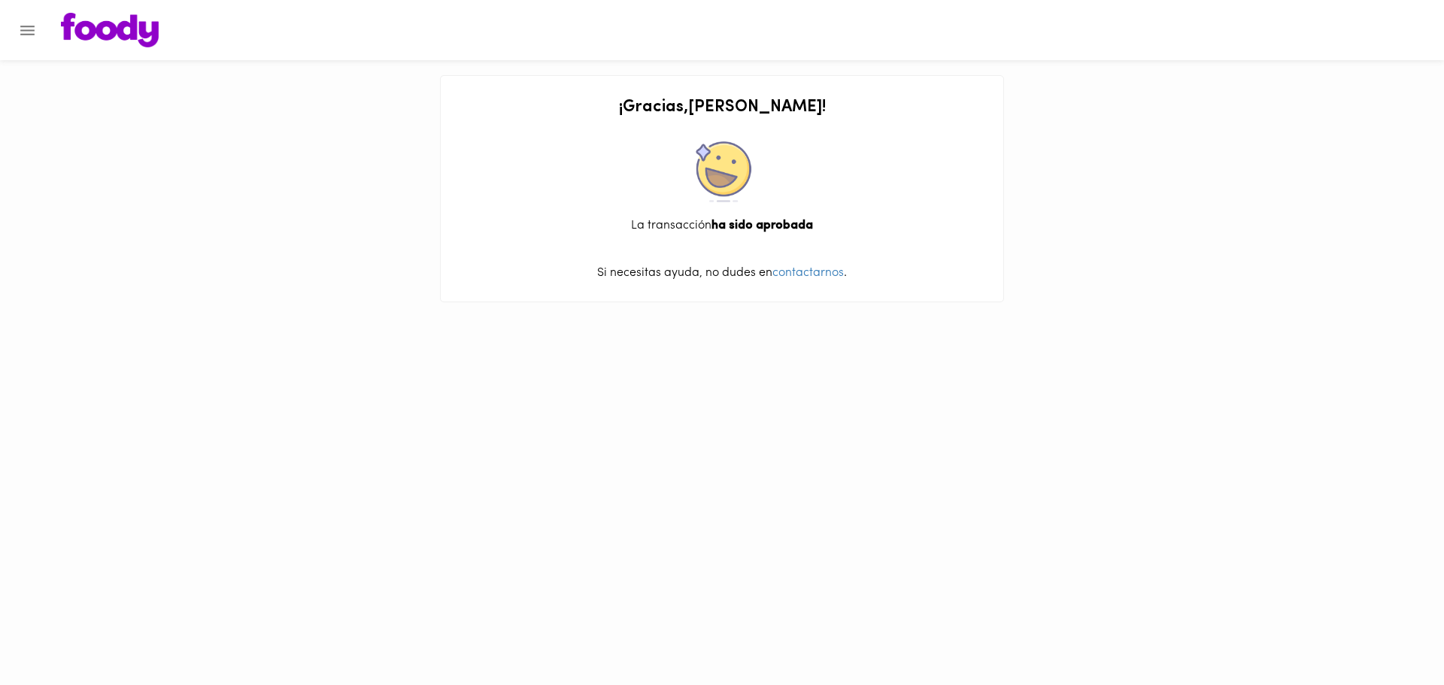
click at [79, 18] on img at bounding box center [110, 30] width 98 height 35
